Goal: Information Seeking & Learning: Learn about a topic

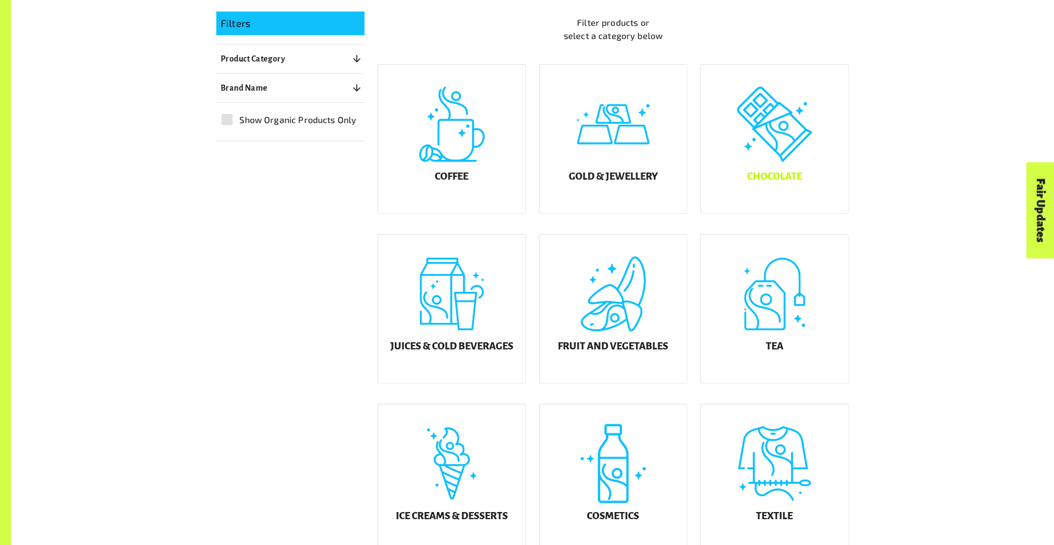
click at [788, 175] on div "Chocolate" at bounding box center [774, 139] width 147 height 148
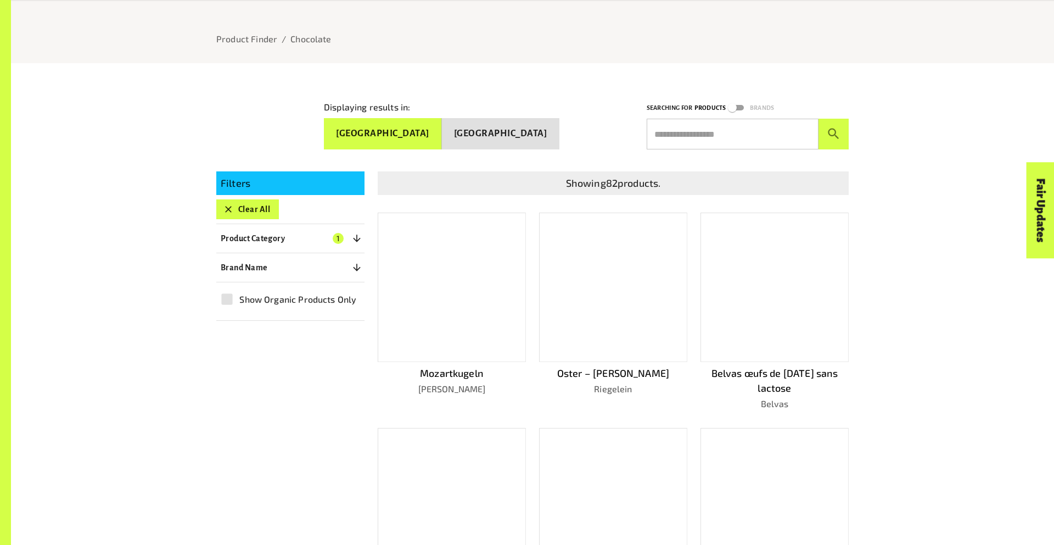
scroll to position [302, 0]
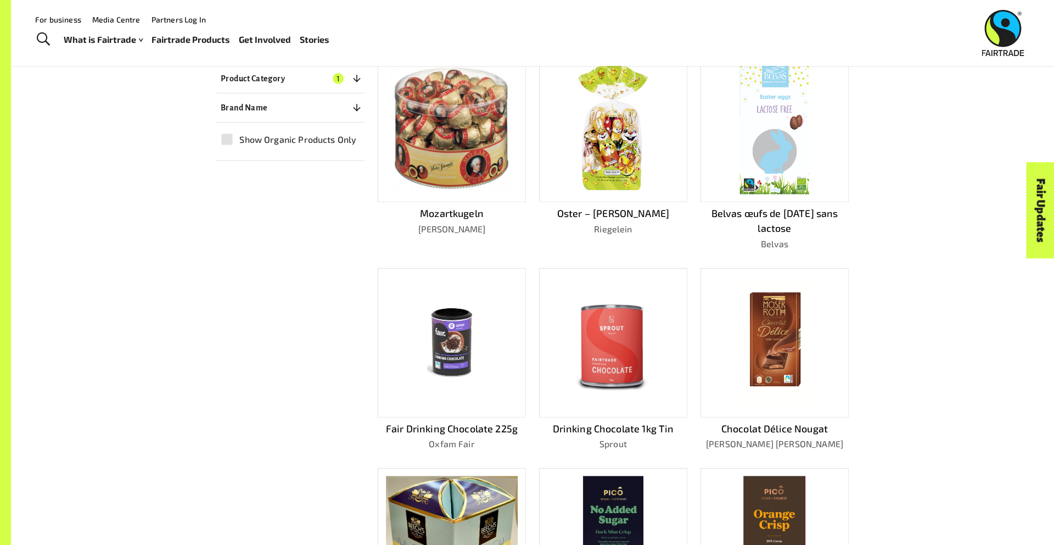
click at [279, 291] on div "Filters Clear All Product Category 1 ​ Coffee Gold & Jewellery Chocolate Neapol…" at bounding box center [526, 363] width 646 height 731
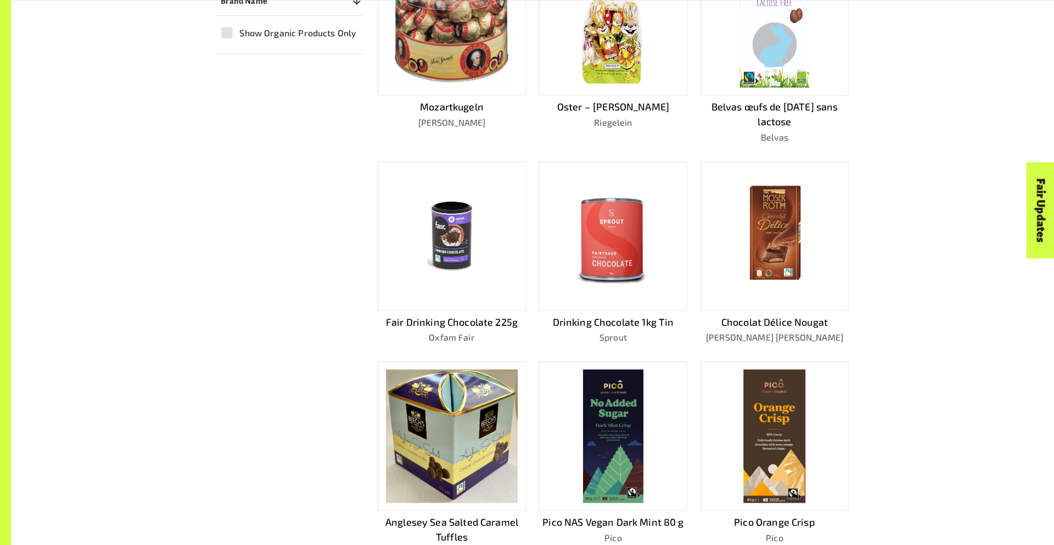
scroll to position [710, 0]
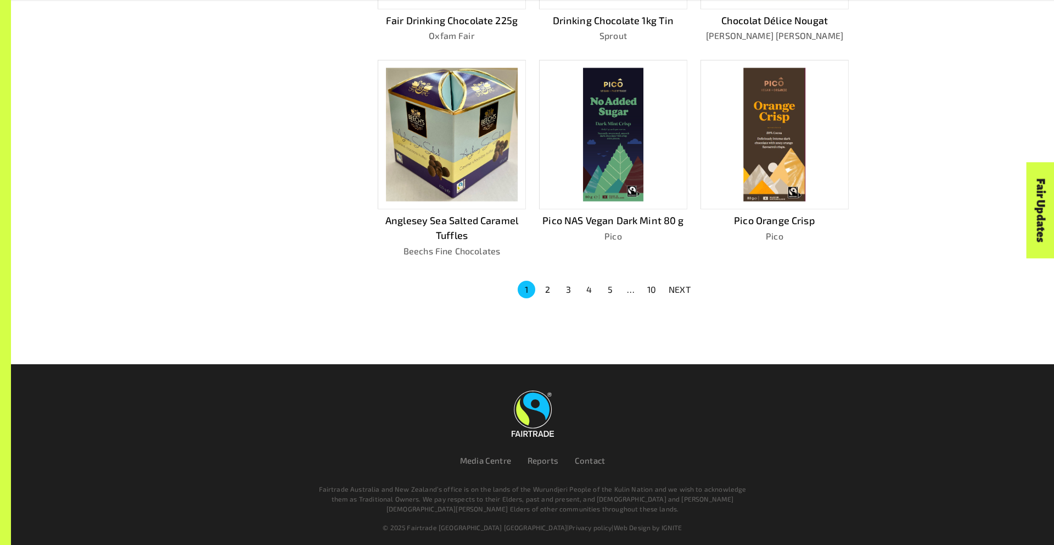
click at [545, 282] on button "2" at bounding box center [547, 289] width 18 height 18
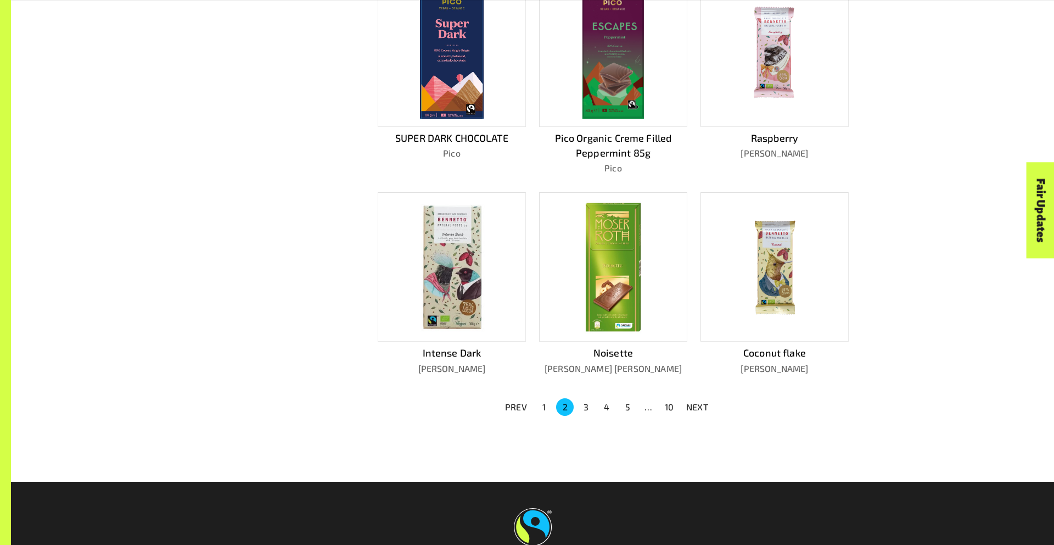
scroll to position [613, 0]
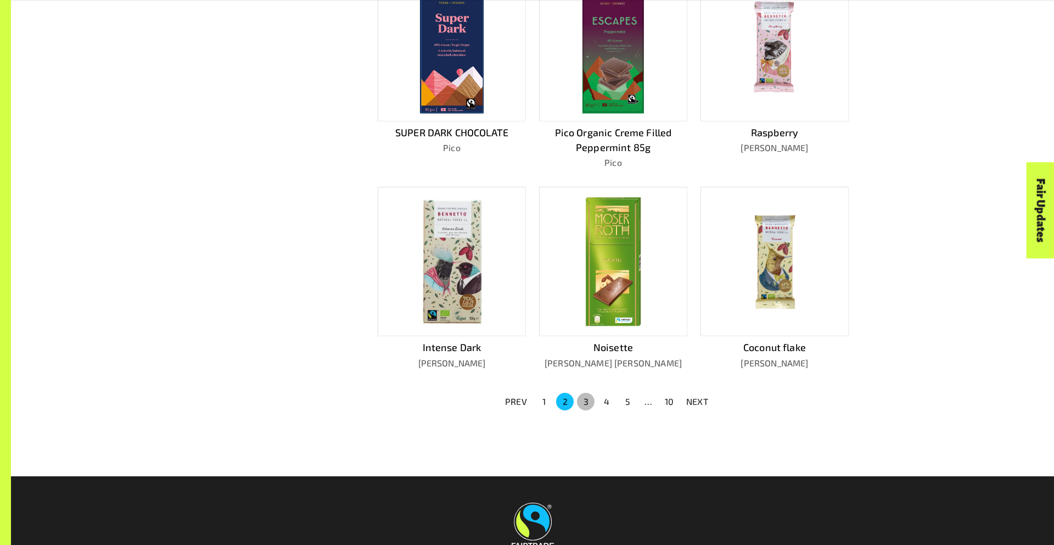
click at [582, 397] on button "3" at bounding box center [586, 401] width 18 height 18
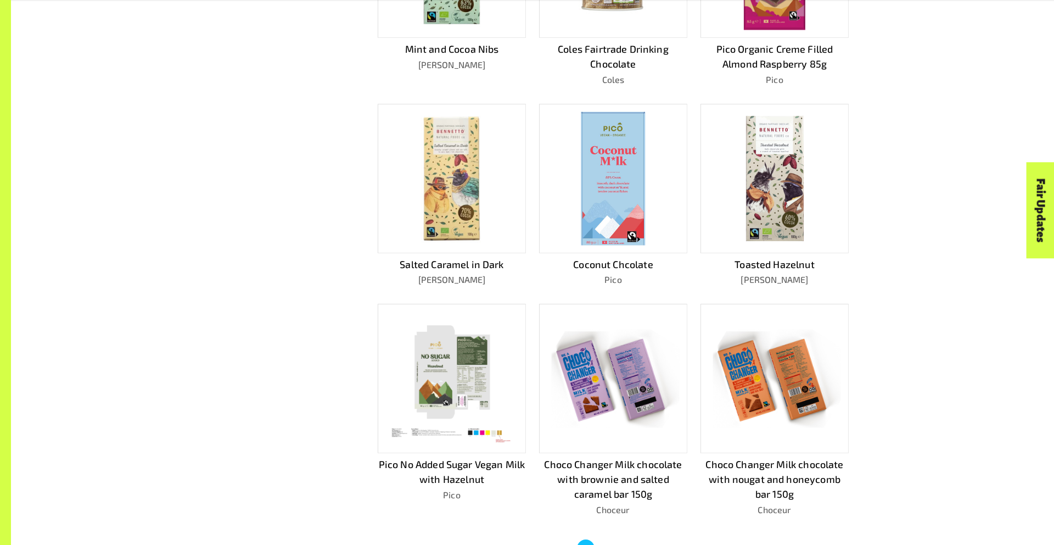
scroll to position [725, 0]
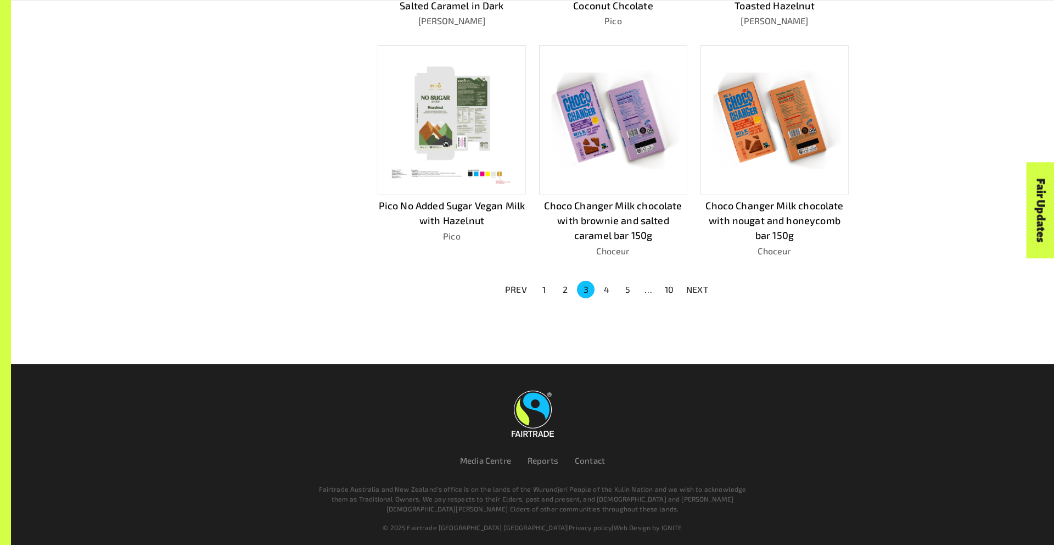
click at [607, 287] on button "4" at bounding box center [607, 289] width 18 height 18
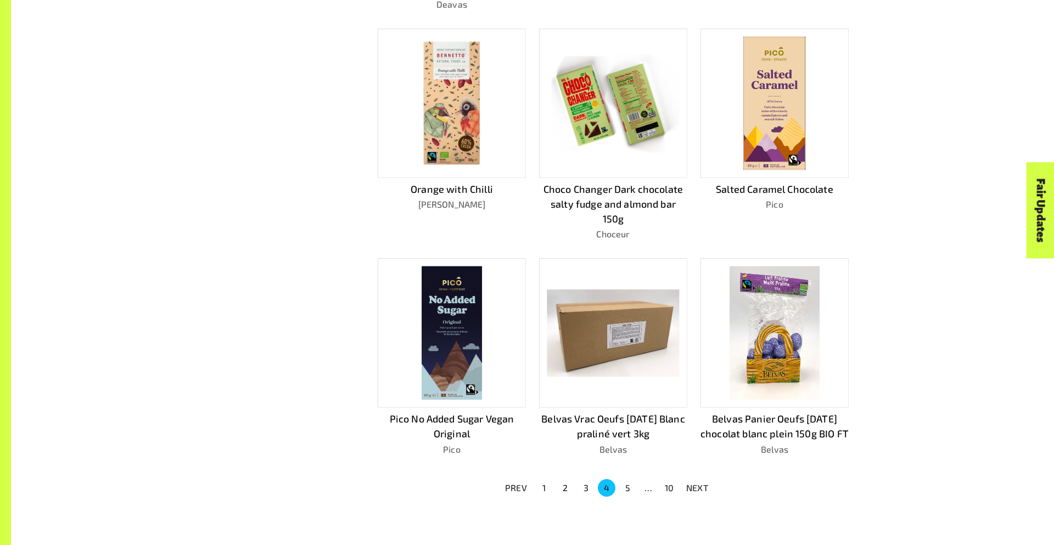
scroll to position [740, 0]
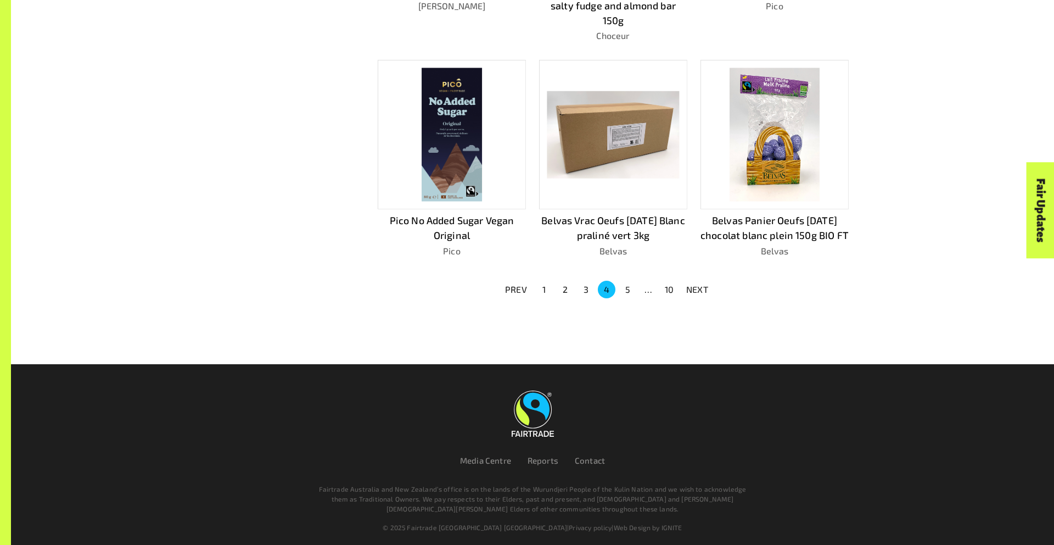
click at [627, 285] on button "5" at bounding box center [628, 289] width 18 height 18
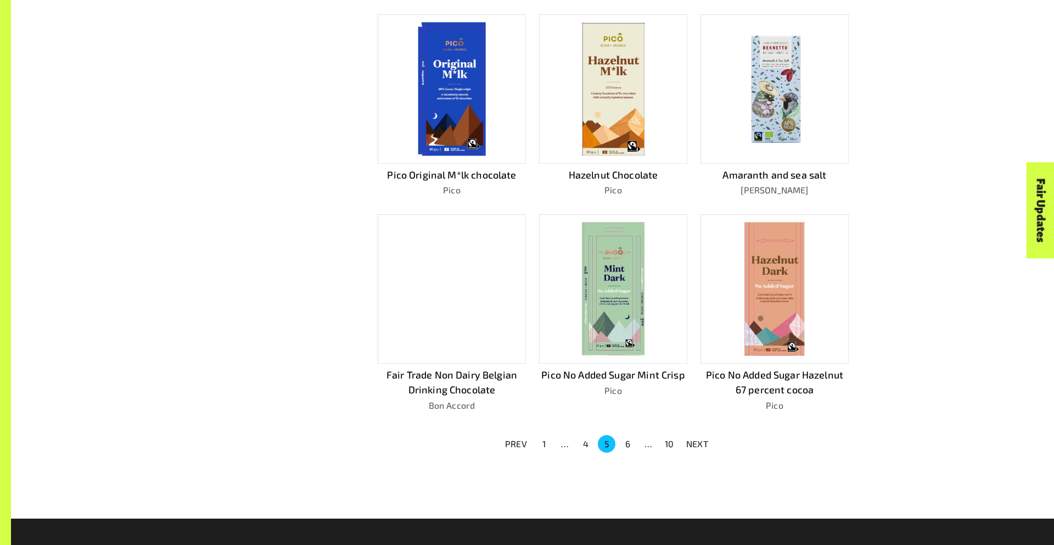
scroll to position [605, 0]
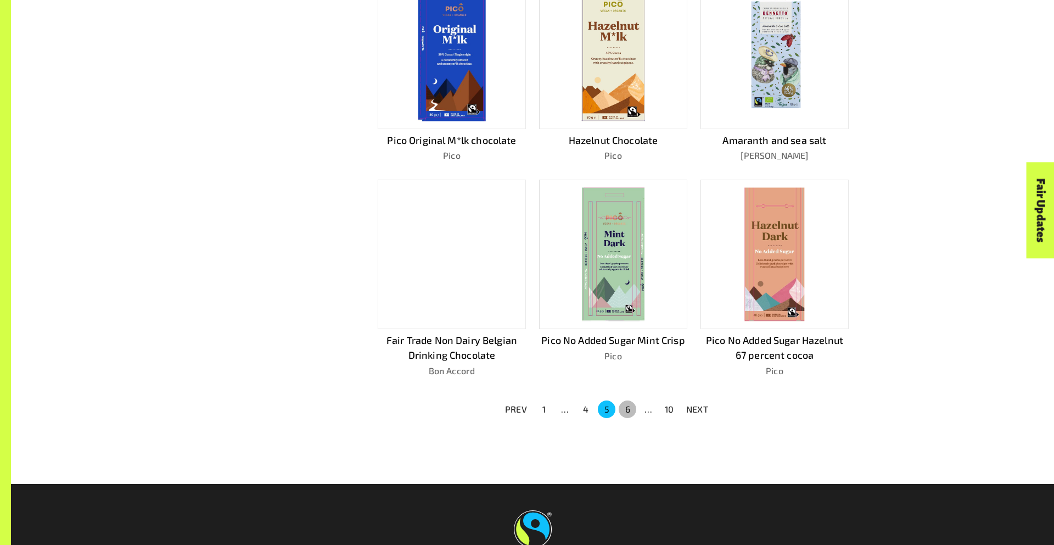
click at [624, 400] on button "6" at bounding box center [628, 409] width 18 height 18
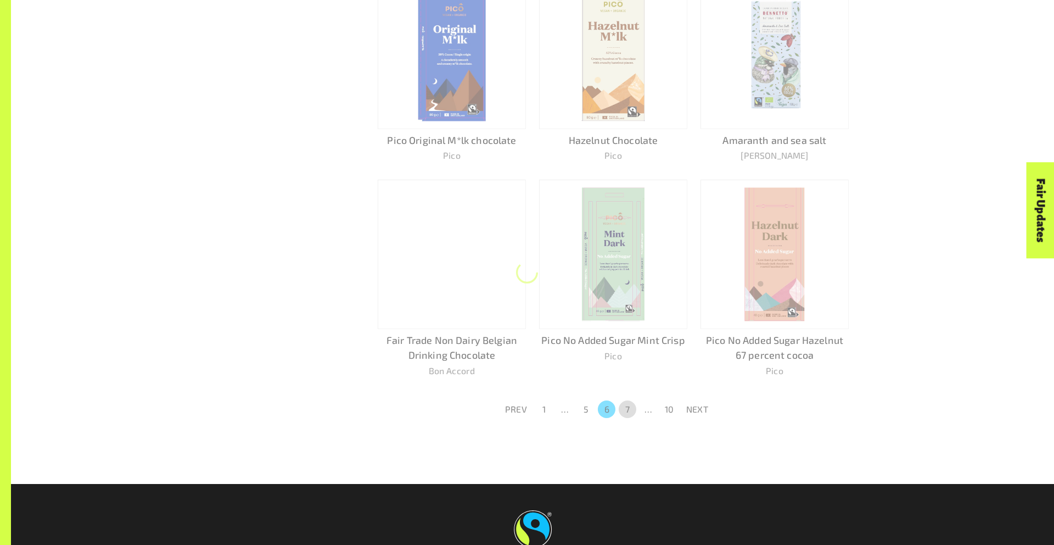
click at [624, 400] on button "7" at bounding box center [628, 409] width 18 height 18
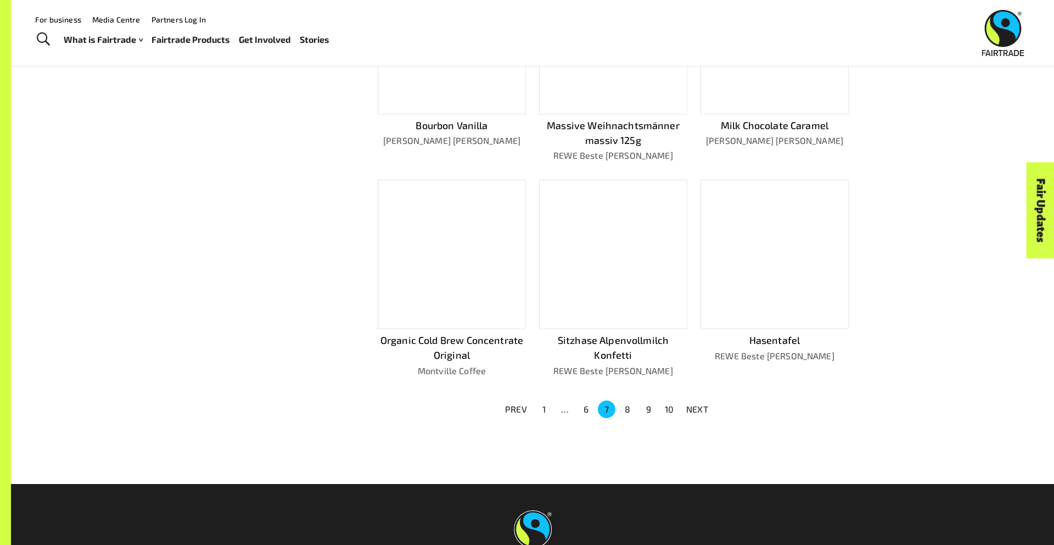
scroll to position [620, 0]
